Goal: Information Seeking & Learning: Learn about a topic

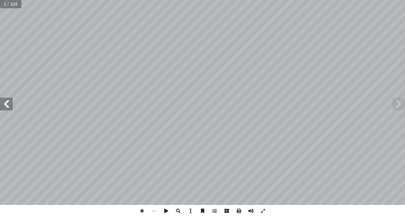
click at [8, 104] on span at bounding box center [6, 104] width 13 height 13
click at [11, 105] on span at bounding box center [6, 104] width 13 height 13
click at [10, 105] on span at bounding box center [6, 104] width 13 height 13
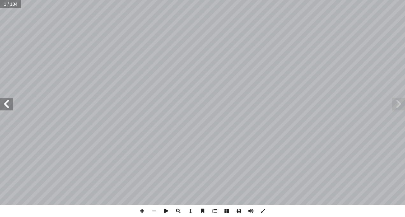
click at [11, 105] on span at bounding box center [6, 104] width 13 height 13
click at [10, 103] on span at bounding box center [6, 104] width 13 height 13
click at [9, 102] on span at bounding box center [6, 104] width 13 height 13
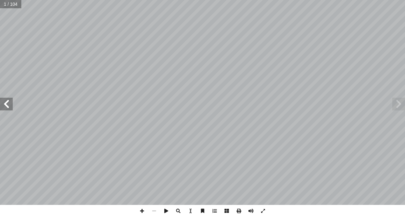
click at [10, 101] on span at bounding box center [6, 104] width 13 height 13
click at [8, 99] on span at bounding box center [6, 104] width 13 height 13
click at [7, 98] on span at bounding box center [6, 104] width 13 height 13
click at [5, 103] on span at bounding box center [6, 104] width 13 height 13
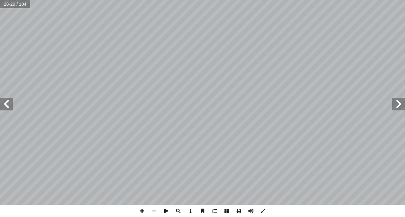
click at [5, 103] on span at bounding box center [6, 104] width 13 height 13
click at [13, 104] on div "3 ٢ بي ِ قار أ � ُ ة َ ر َ : شَج ١ شاط َ ن ن: ْ ي َ ت َ ي ِ ت آ ل� � ِ ن ْ تي َ…" at bounding box center [202, 102] width 405 height 205
click at [3, 101] on span at bounding box center [6, 104] width 13 height 13
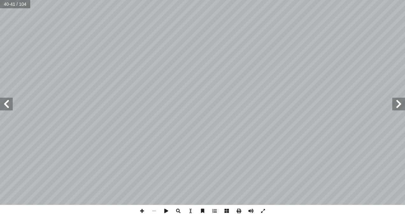
click at [10, 105] on span at bounding box center [6, 104] width 13 height 13
click at [392, 101] on div "38 ّ ي ِ تام ِ خ ْ ل � ُ شاط َّ لن � ٍ ر ْ ك شُ َ ة َ طاق ِ ب ُ م ِّ م َ ص أ � …" at bounding box center [202, 102] width 405 height 205
click at [395, 103] on span at bounding box center [398, 104] width 13 height 13
click at [396, 103] on span at bounding box center [398, 104] width 13 height 13
